Goal: Contribute content: Contribute content

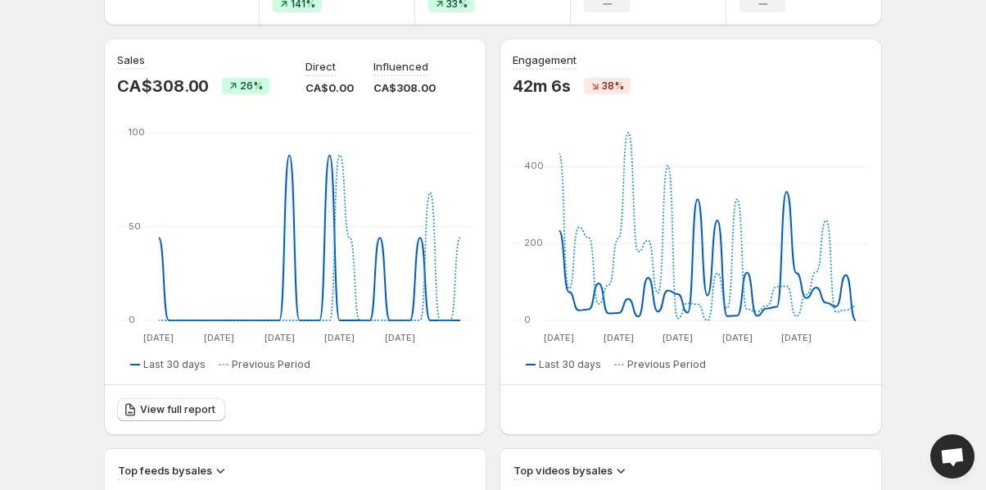
scroll to position [137, 0]
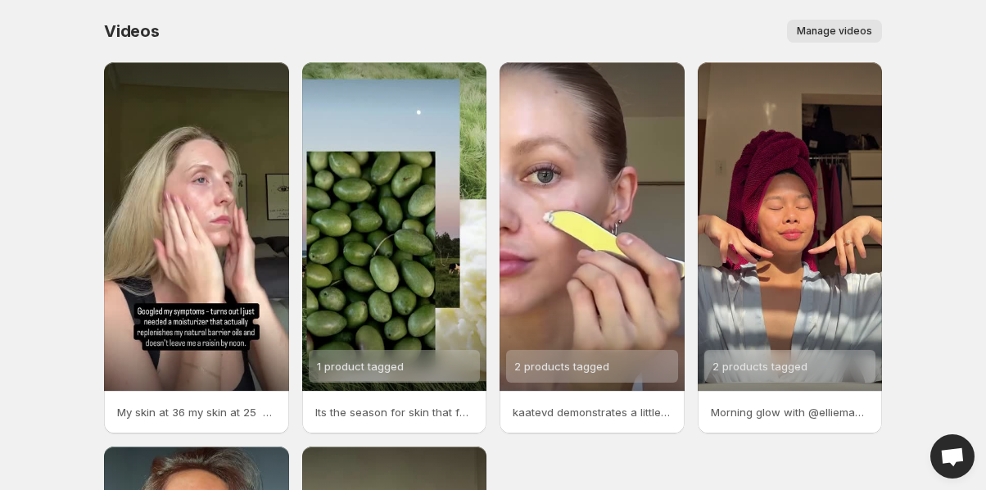
click at [828, 33] on span "Manage videos" at bounding box center [834, 31] width 75 height 13
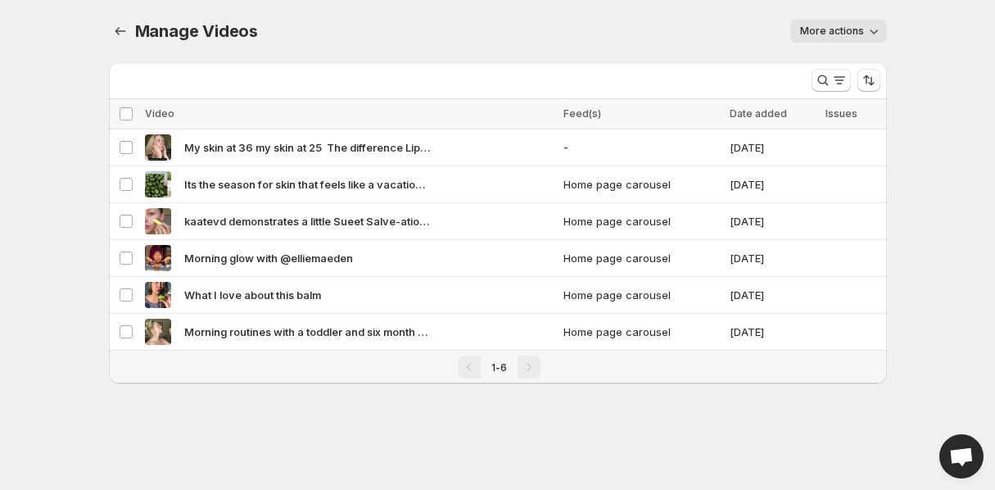
click at [838, 34] on span "More actions" at bounding box center [832, 31] width 64 height 13
click at [625, 27] on div "More actions" at bounding box center [582, 31] width 609 height 23
click at [125, 34] on icon "Manage Videos" at bounding box center [120, 31] width 16 height 16
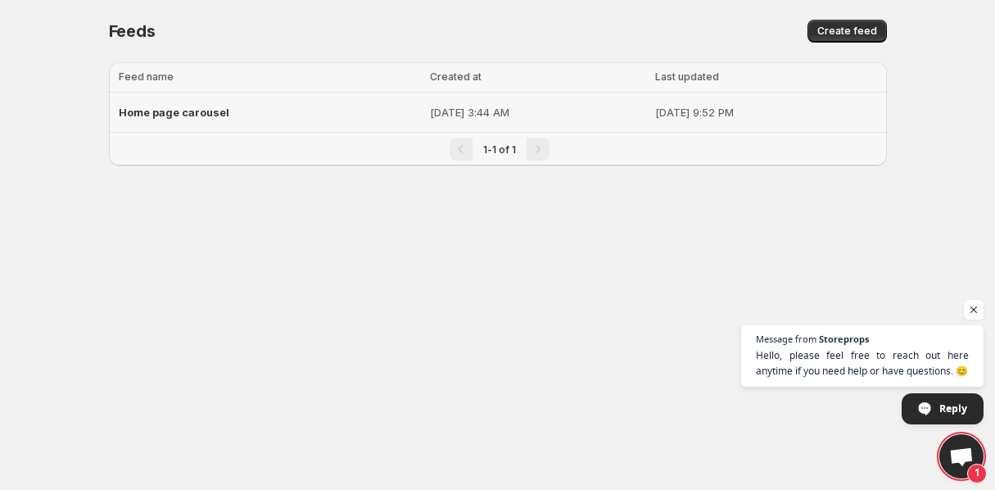
click at [201, 115] on span "Home page carousel" at bounding box center [174, 112] width 111 height 13
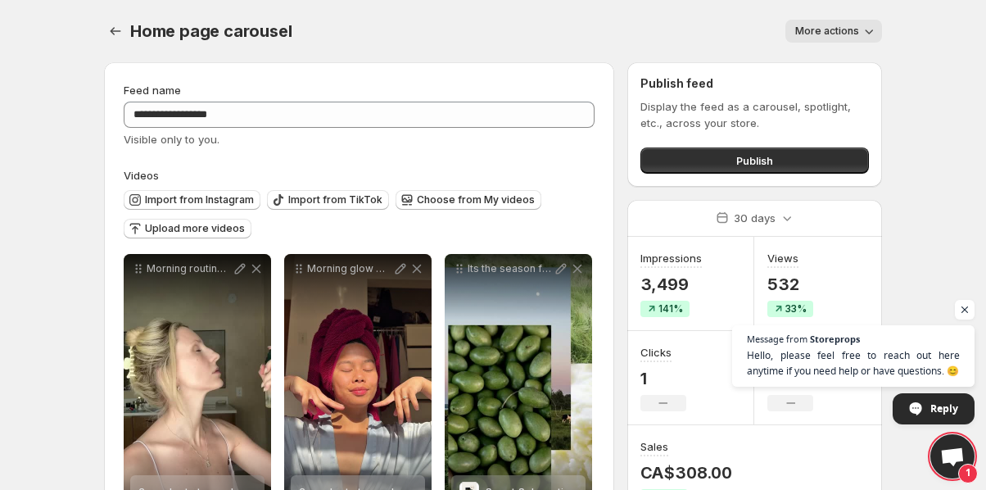
scroll to position [22, 0]
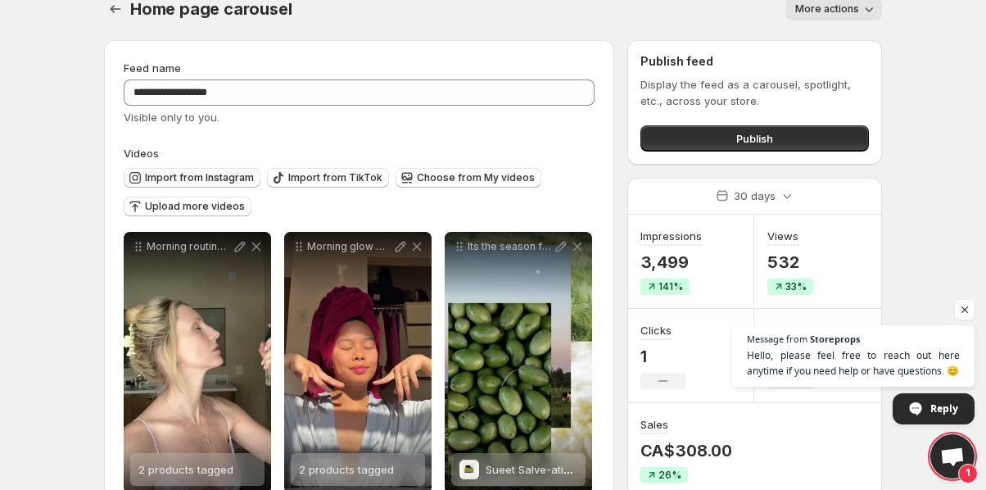
click at [214, 177] on span "Import from Instagram" at bounding box center [199, 177] width 109 height 13
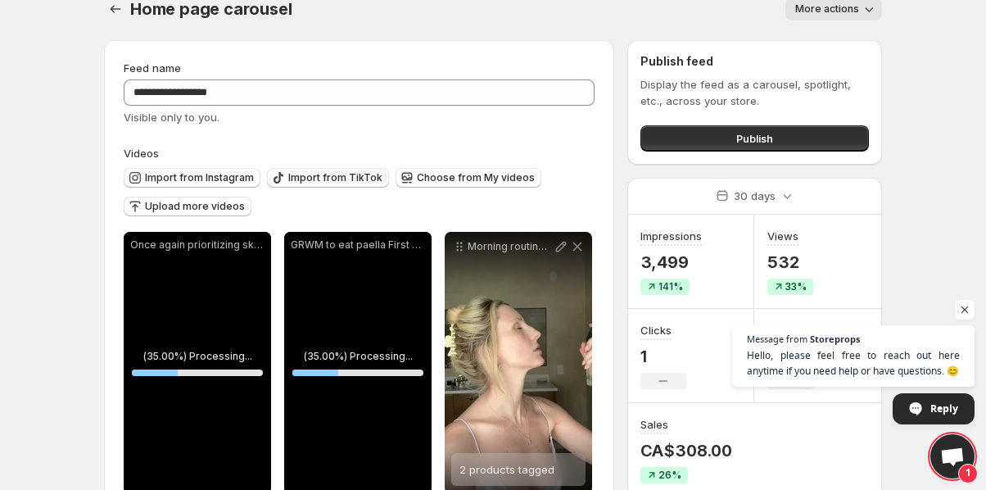
click at [329, 183] on span "Import from TikTok" at bounding box center [335, 177] width 94 height 13
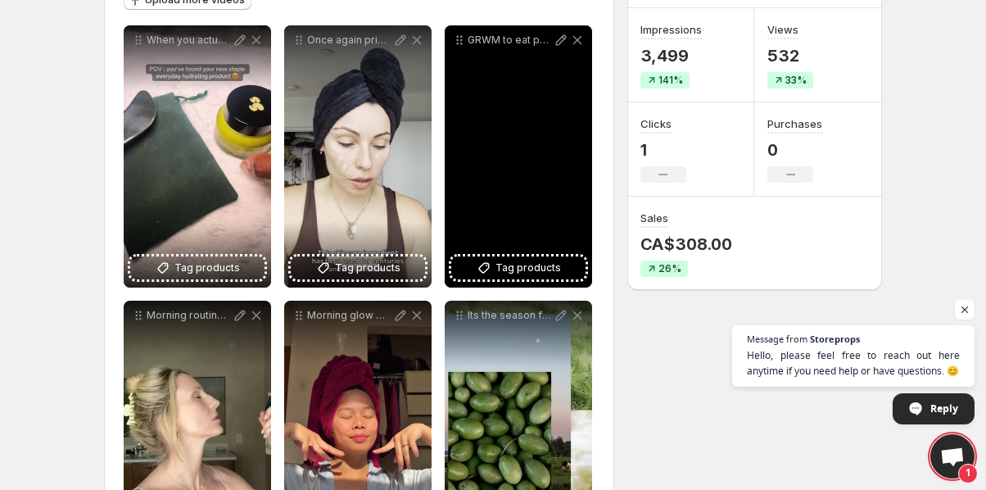
scroll to position [222, 0]
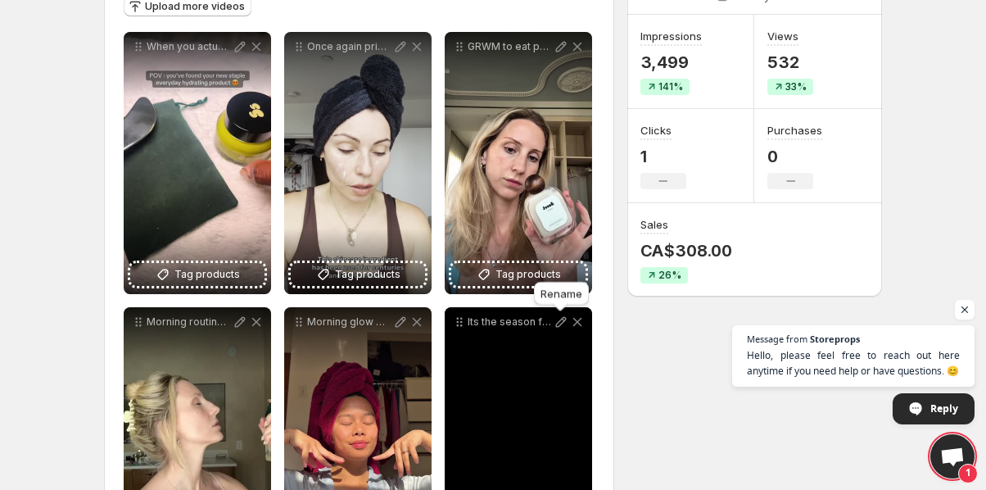
click at [559, 323] on icon at bounding box center [561, 322] width 16 height 16
type input "**********"
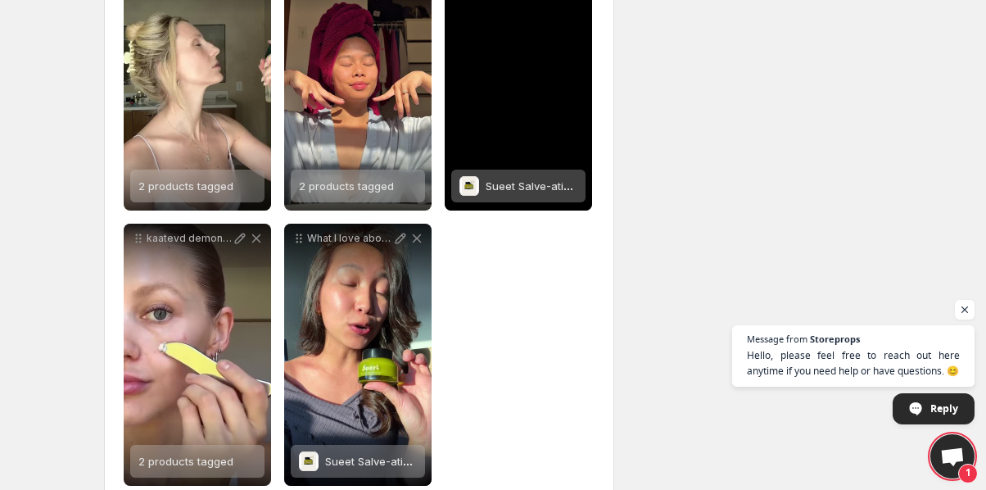
scroll to position [616, 0]
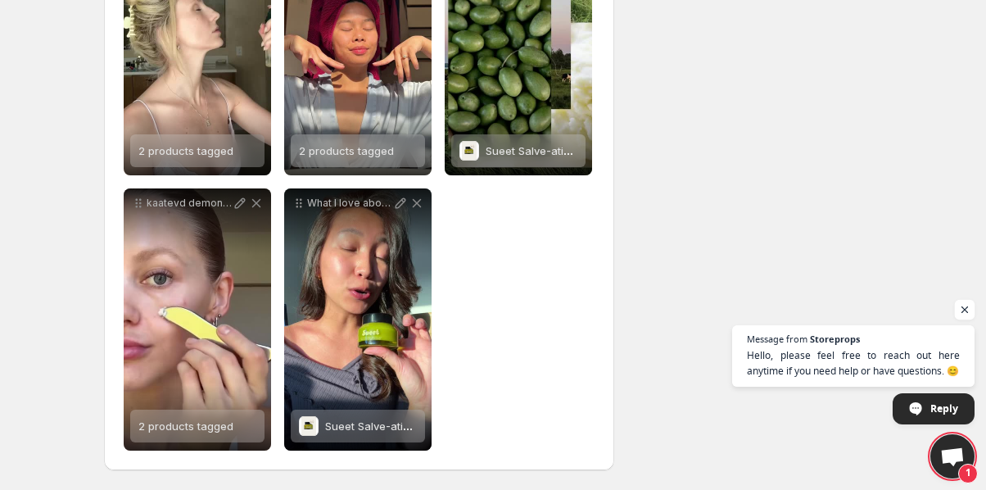
click at [959, 311] on span "Open chat" at bounding box center [965, 310] width 20 height 20
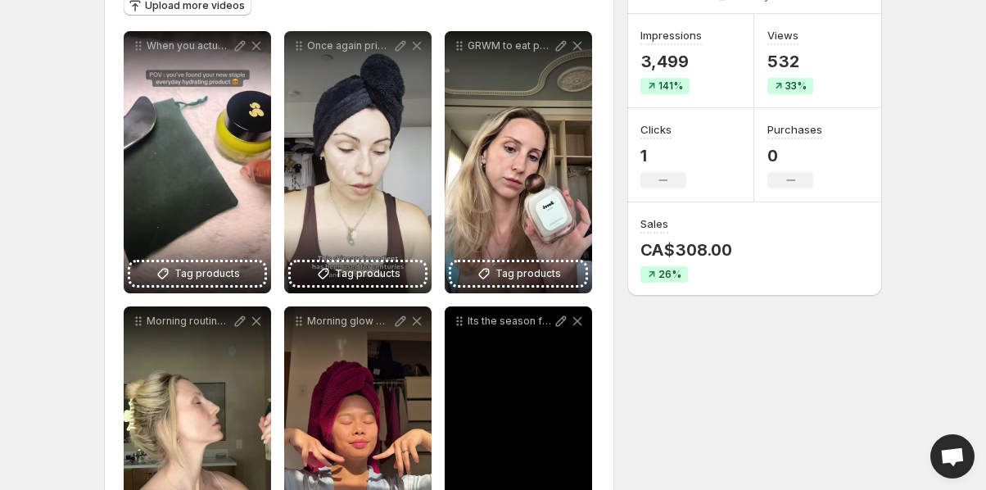
scroll to position [130, 0]
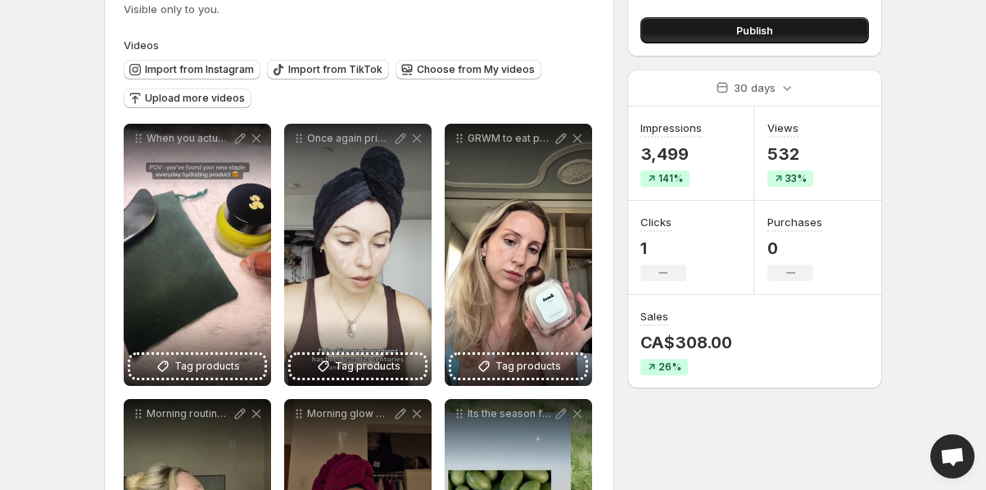
click at [671, 26] on button "Publish" at bounding box center [754, 30] width 228 height 26
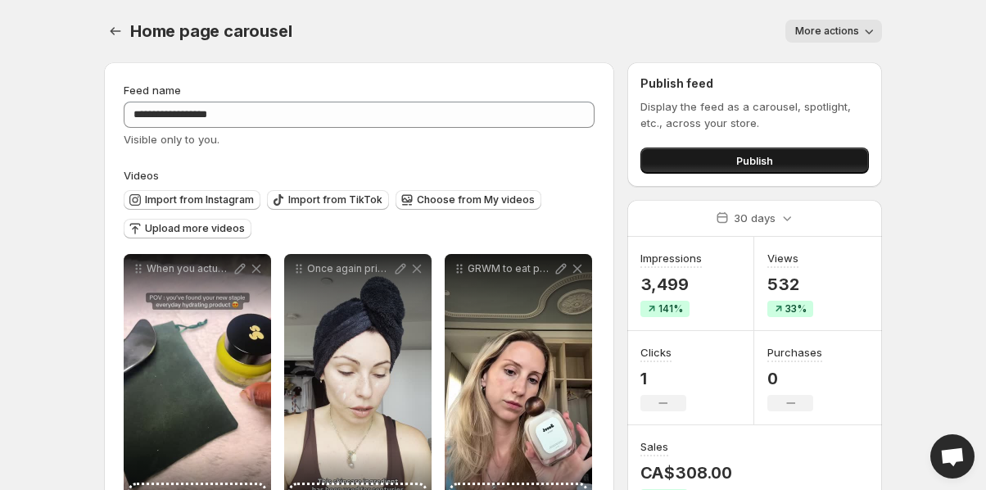
click at [696, 169] on button "Publish" at bounding box center [754, 160] width 228 height 26
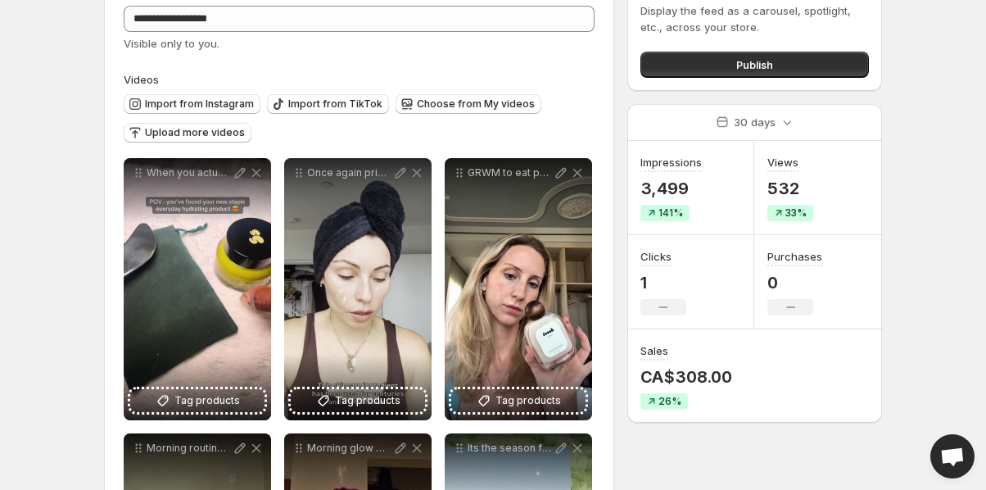
scroll to position [175, 0]
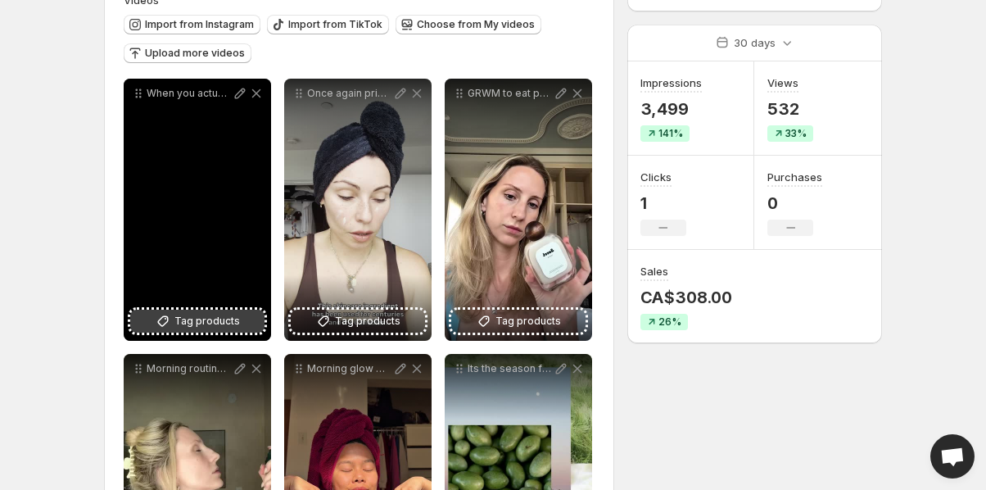
click at [205, 323] on span "Tag products" at bounding box center [206, 321] width 65 height 16
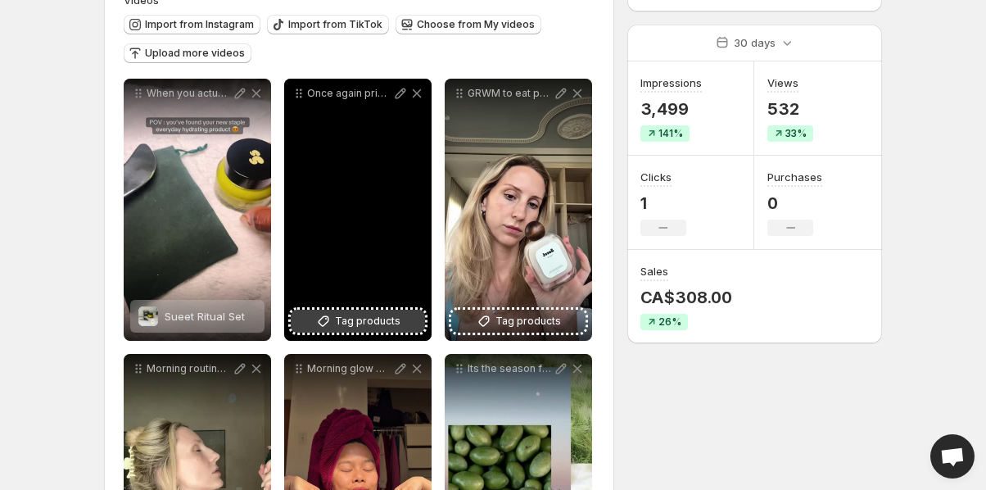
click at [365, 323] on span "Tag products" at bounding box center [367, 321] width 65 height 16
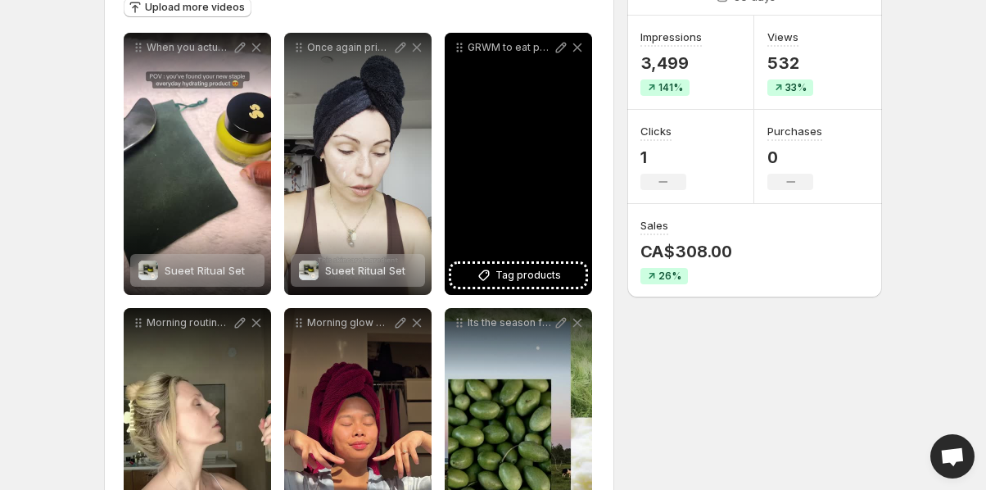
scroll to position [298, 0]
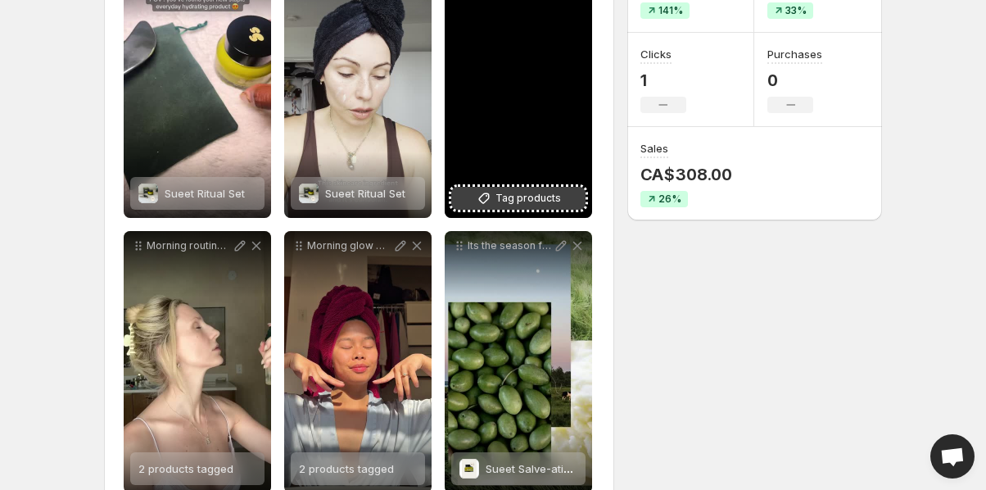
click at [517, 200] on span "Tag products" at bounding box center [527, 198] width 65 height 16
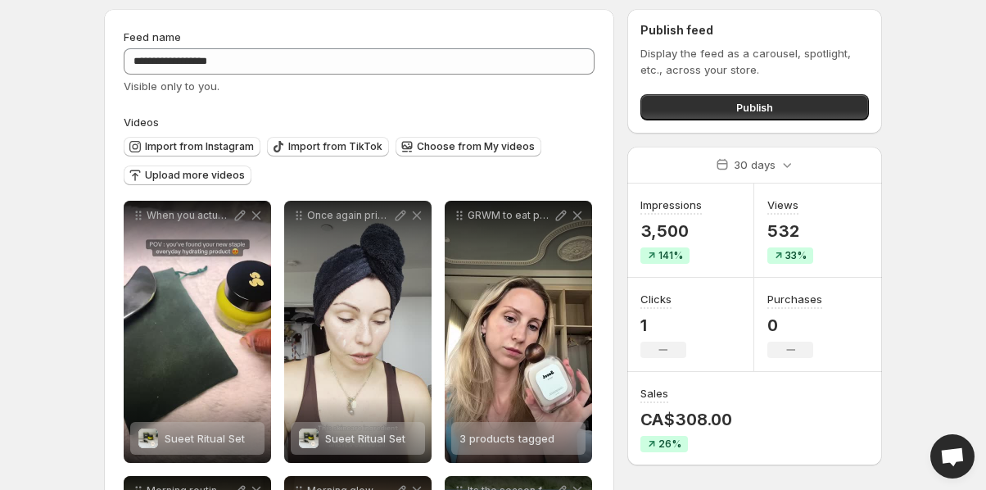
scroll to position [85, 0]
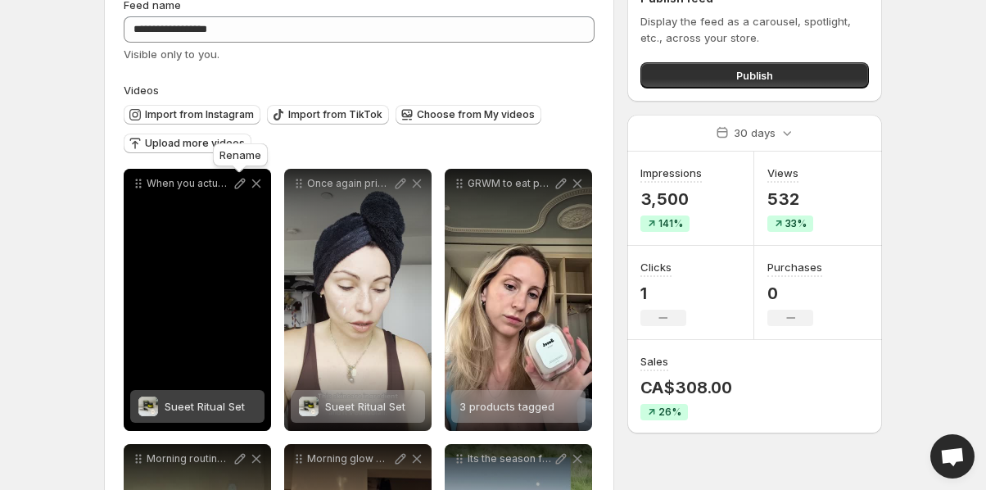
click at [235, 187] on icon at bounding box center [240, 183] width 11 height 11
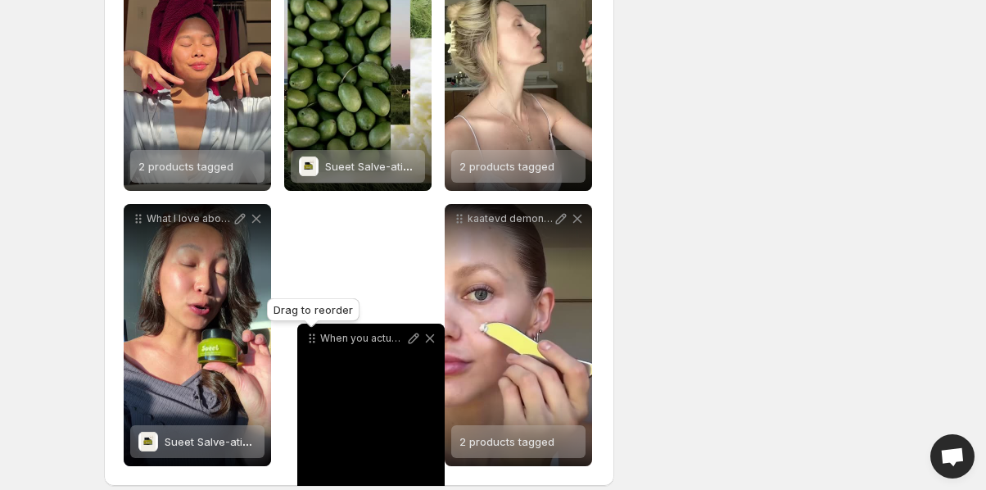
scroll to position [616, 0]
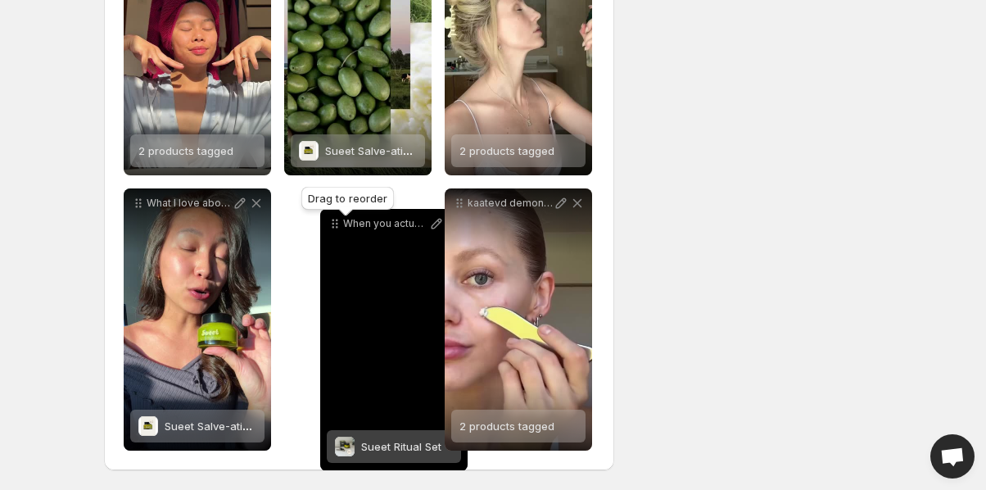
drag, startPoint x: 138, startPoint y: 23, endPoint x: 313, endPoint y: 209, distance: 254.8
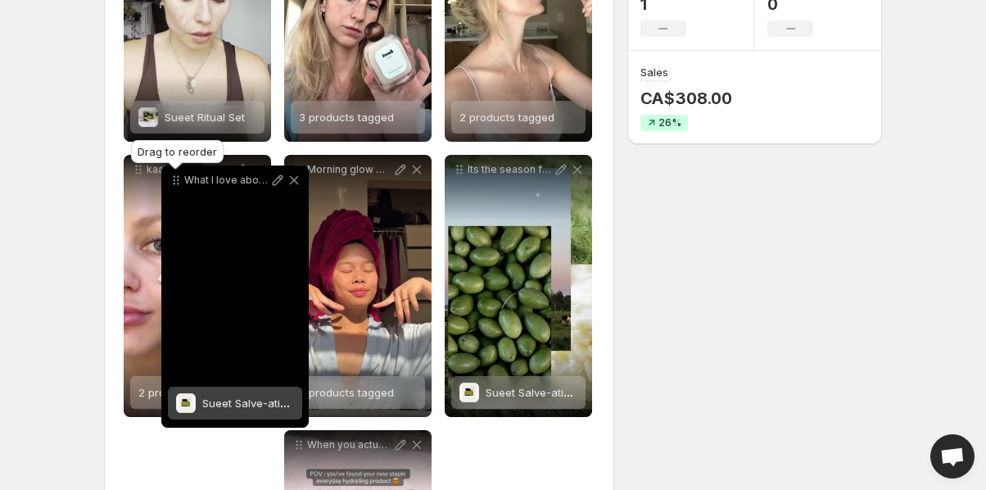
scroll to position [372, 0]
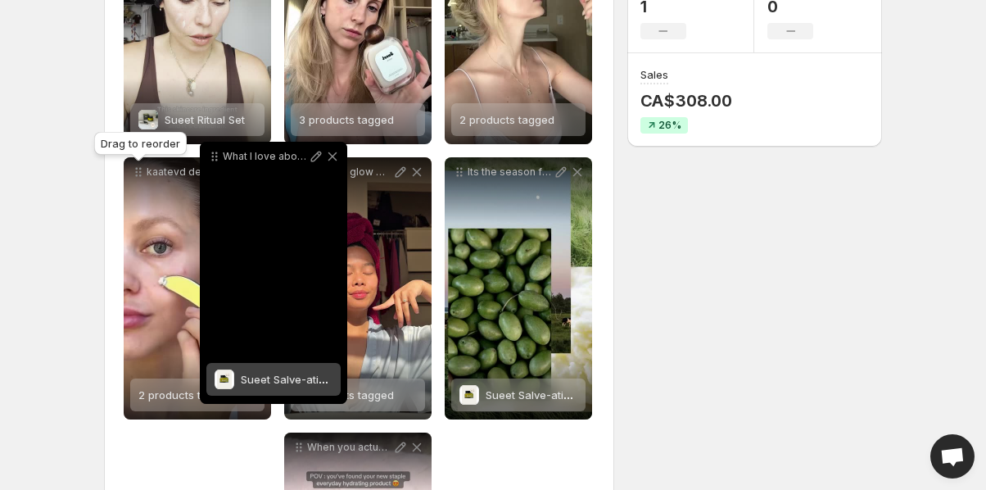
drag, startPoint x: 138, startPoint y: 273, endPoint x: 214, endPoint y: 160, distance: 136.2
click at [214, 160] on icon at bounding box center [214, 156] width 16 height 16
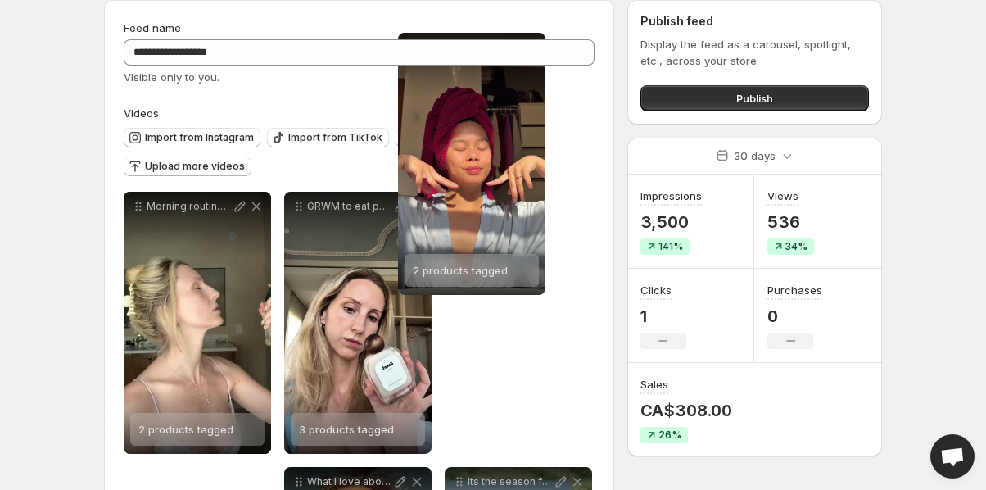
scroll to position [23, 0]
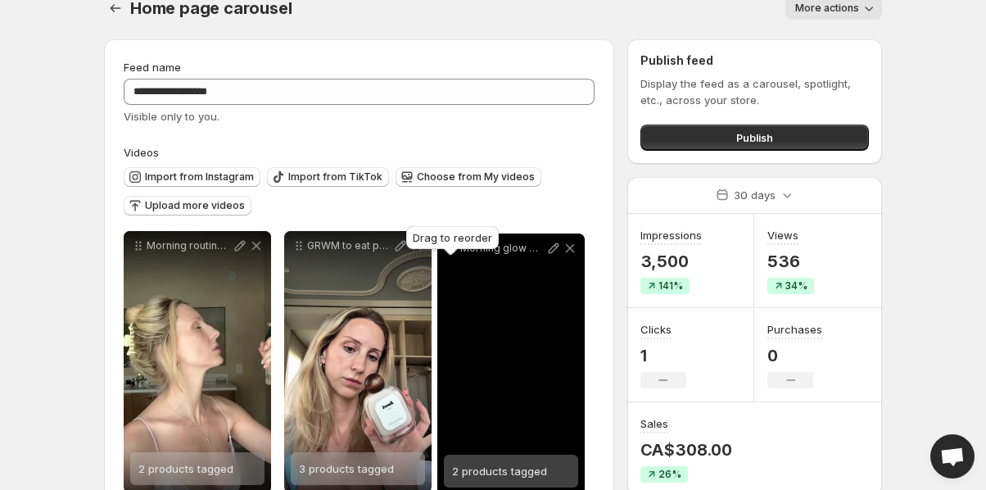
drag, startPoint x: 293, startPoint y: 260, endPoint x: 447, endPoint y: 256, distance: 153.9
click at [447, 256] on body "**********" at bounding box center [493, 222] width 986 height 490
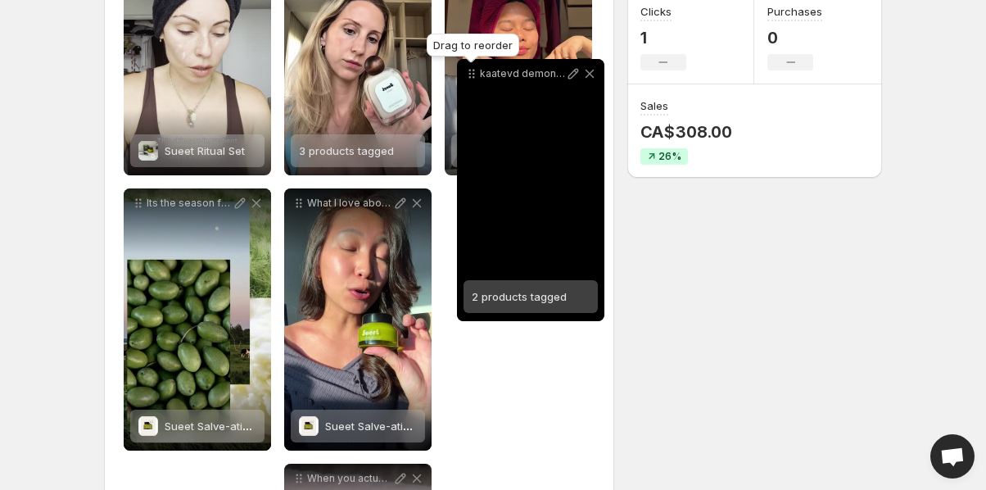
scroll to position [338, 0]
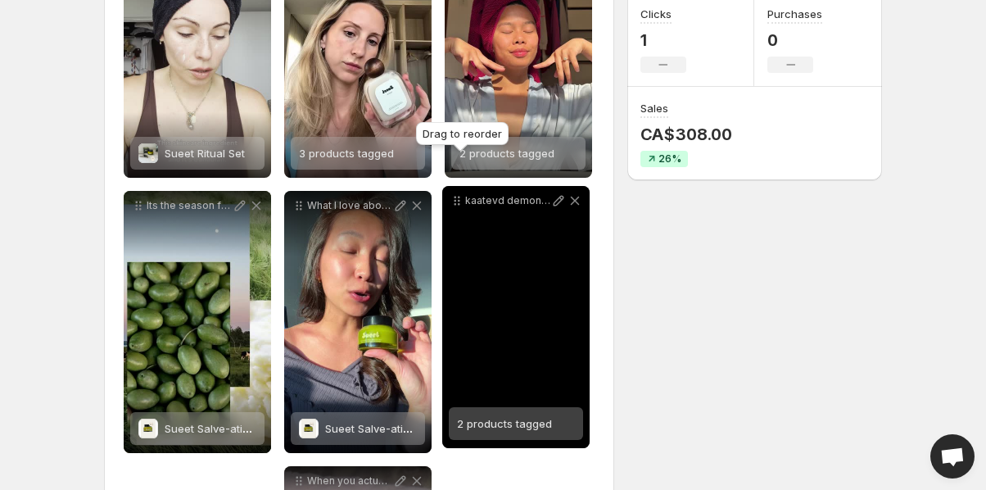
drag, startPoint x: 135, startPoint y: 269, endPoint x: 454, endPoint y: 203, distance: 325.1
click at [454, 203] on icon at bounding box center [457, 200] width 16 height 16
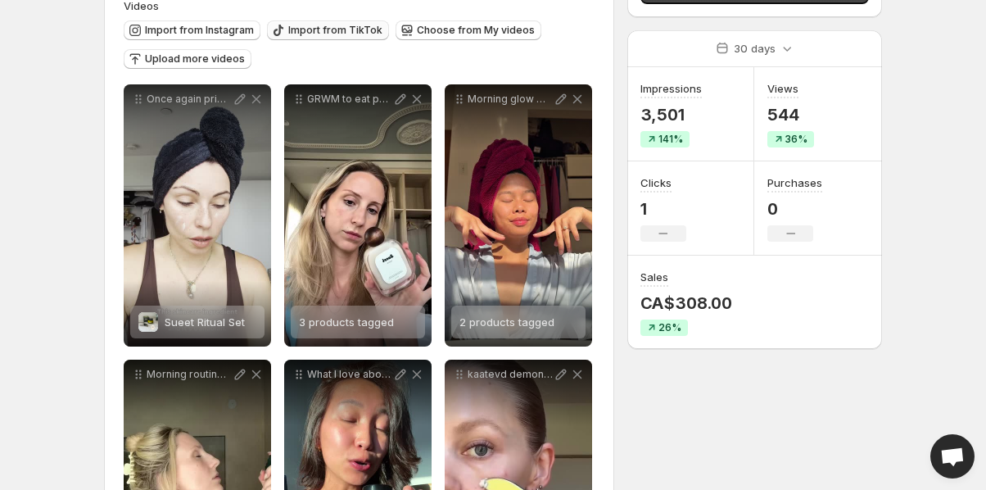
scroll to position [437, 0]
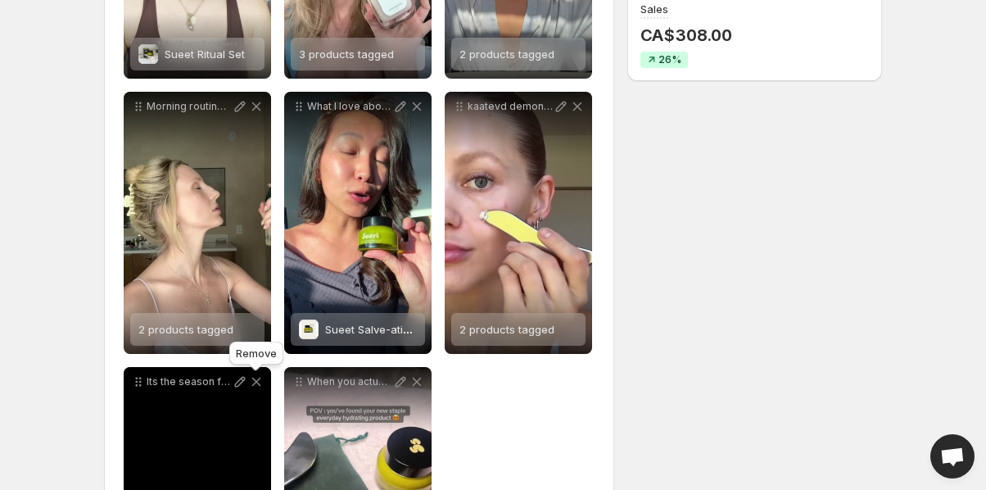
click at [255, 381] on icon at bounding box center [256, 381] width 9 height 9
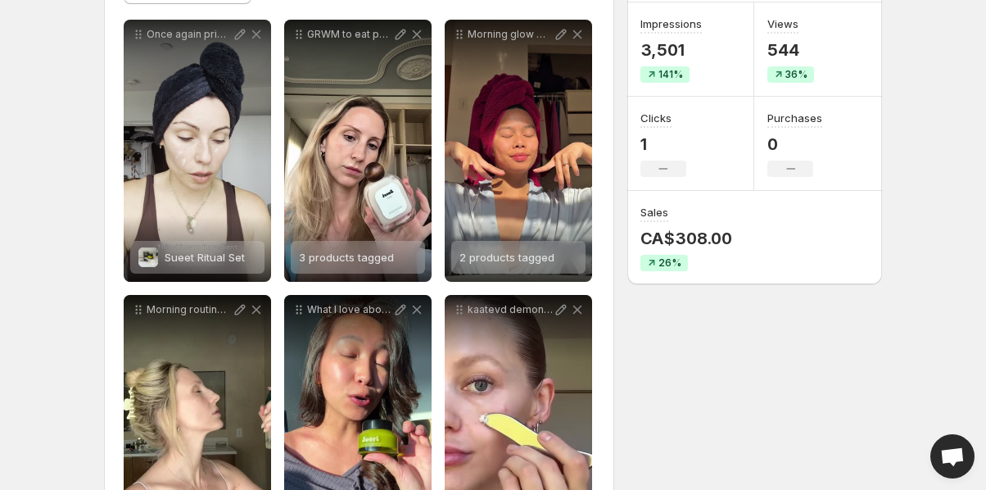
scroll to position [0, 0]
